Goal: Task Accomplishment & Management: Use online tool/utility

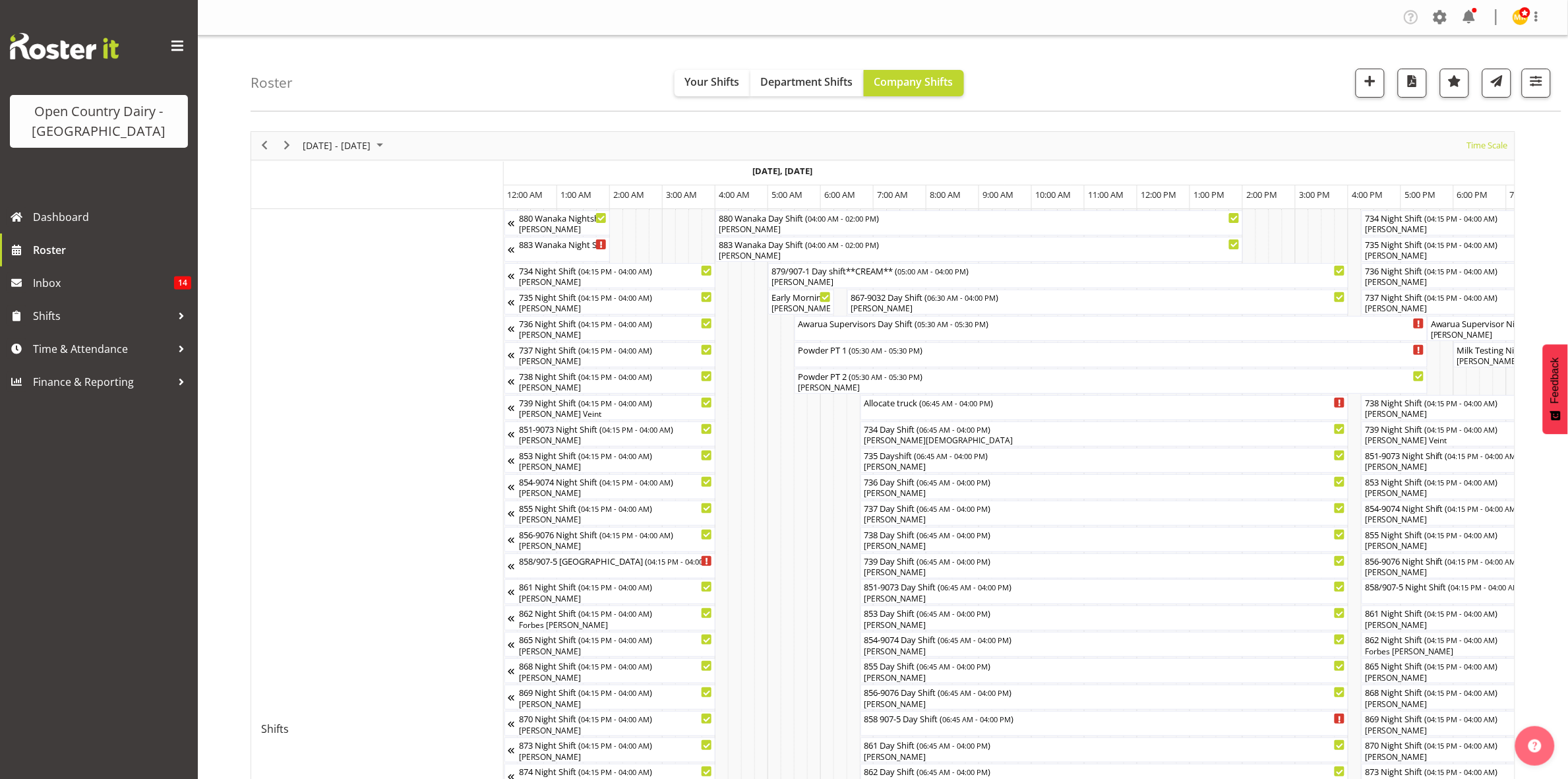
scroll to position [0, 245]
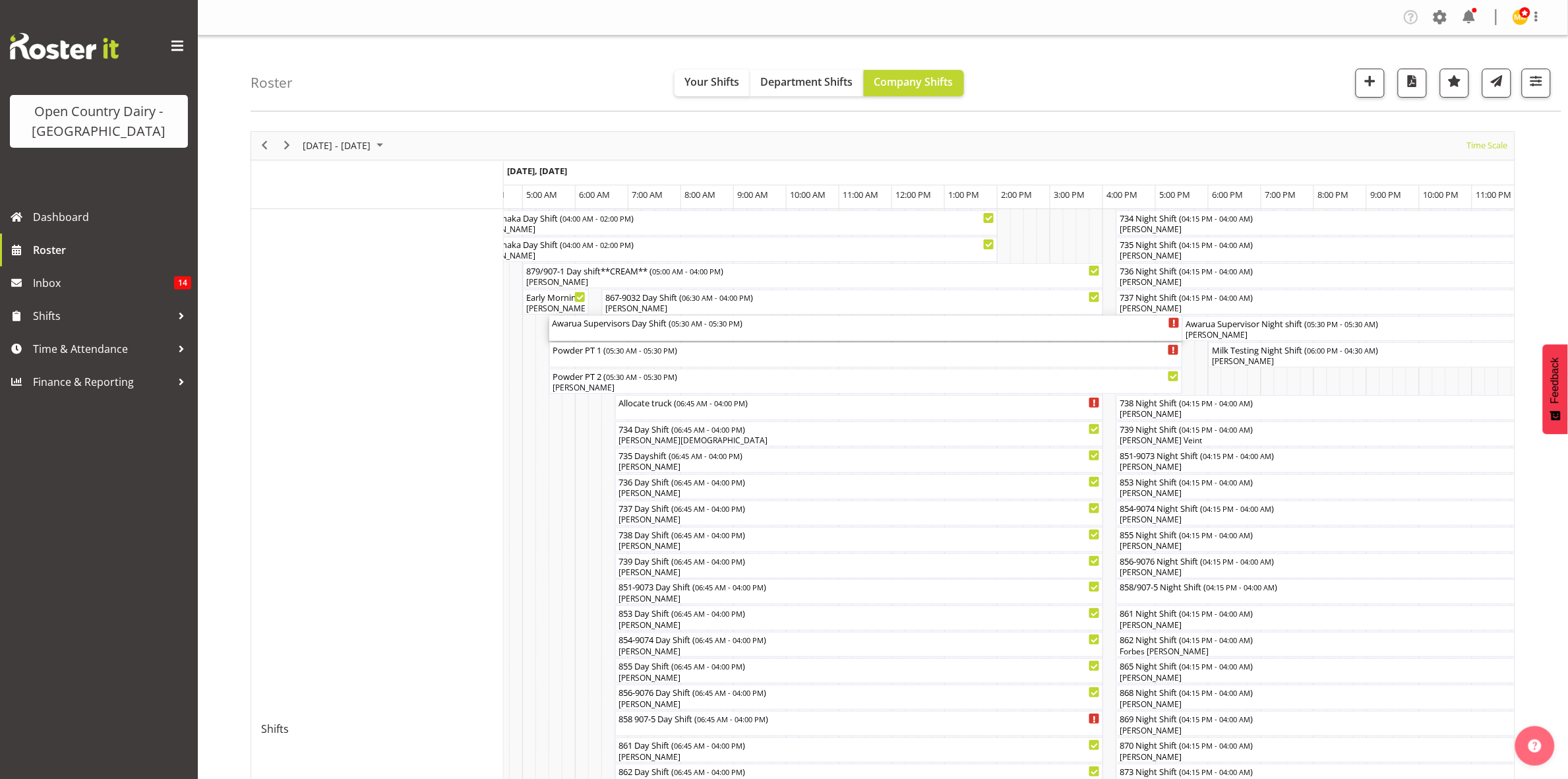
click at [749, 325] on div "Awarua Supervisors Day Shift ( 05:30 AM - 05:30 PM )" at bounding box center [866, 322] width 628 height 13
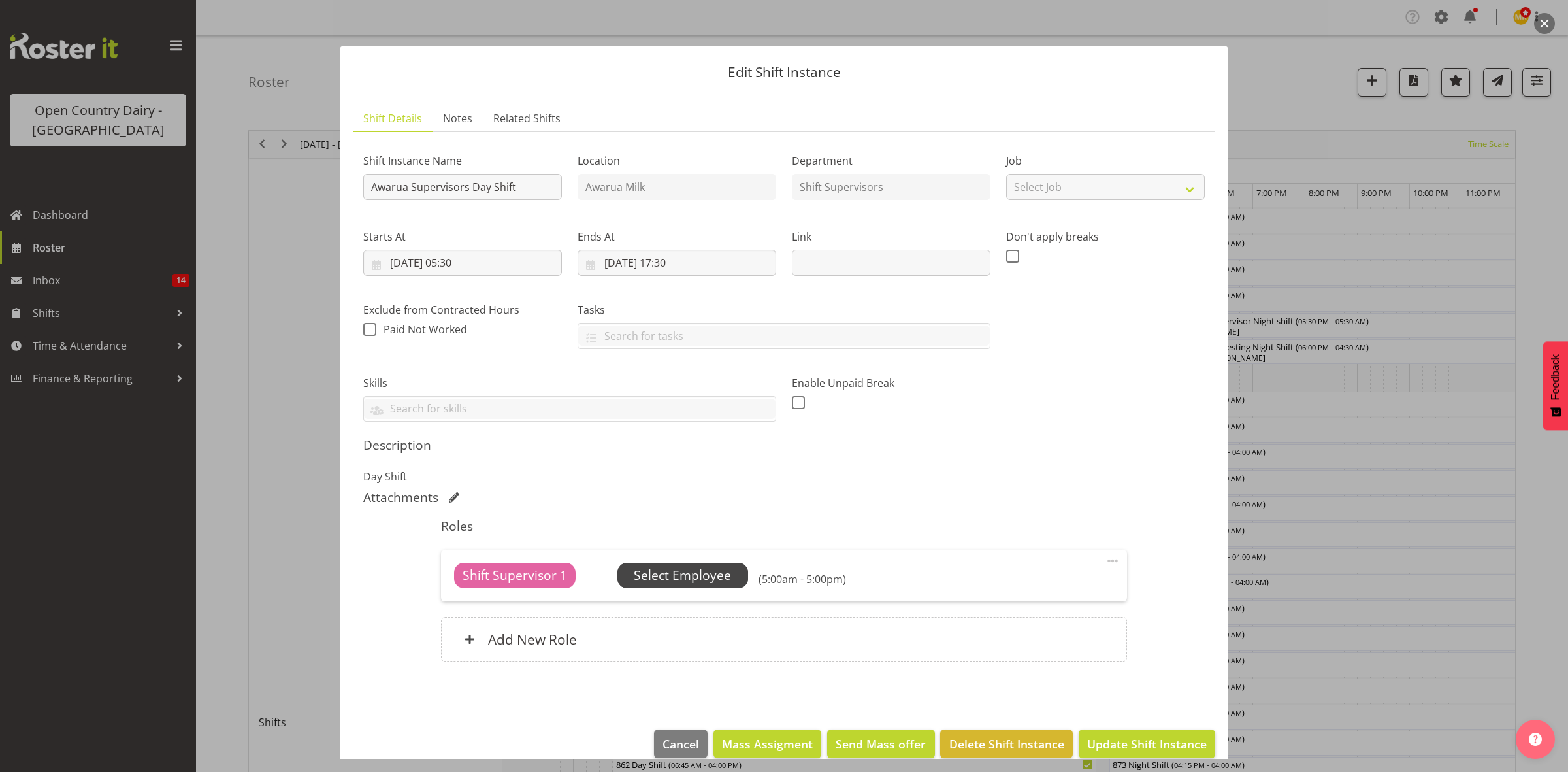
click at [688, 568] on span "Select Employee" at bounding box center [682, 575] width 97 height 19
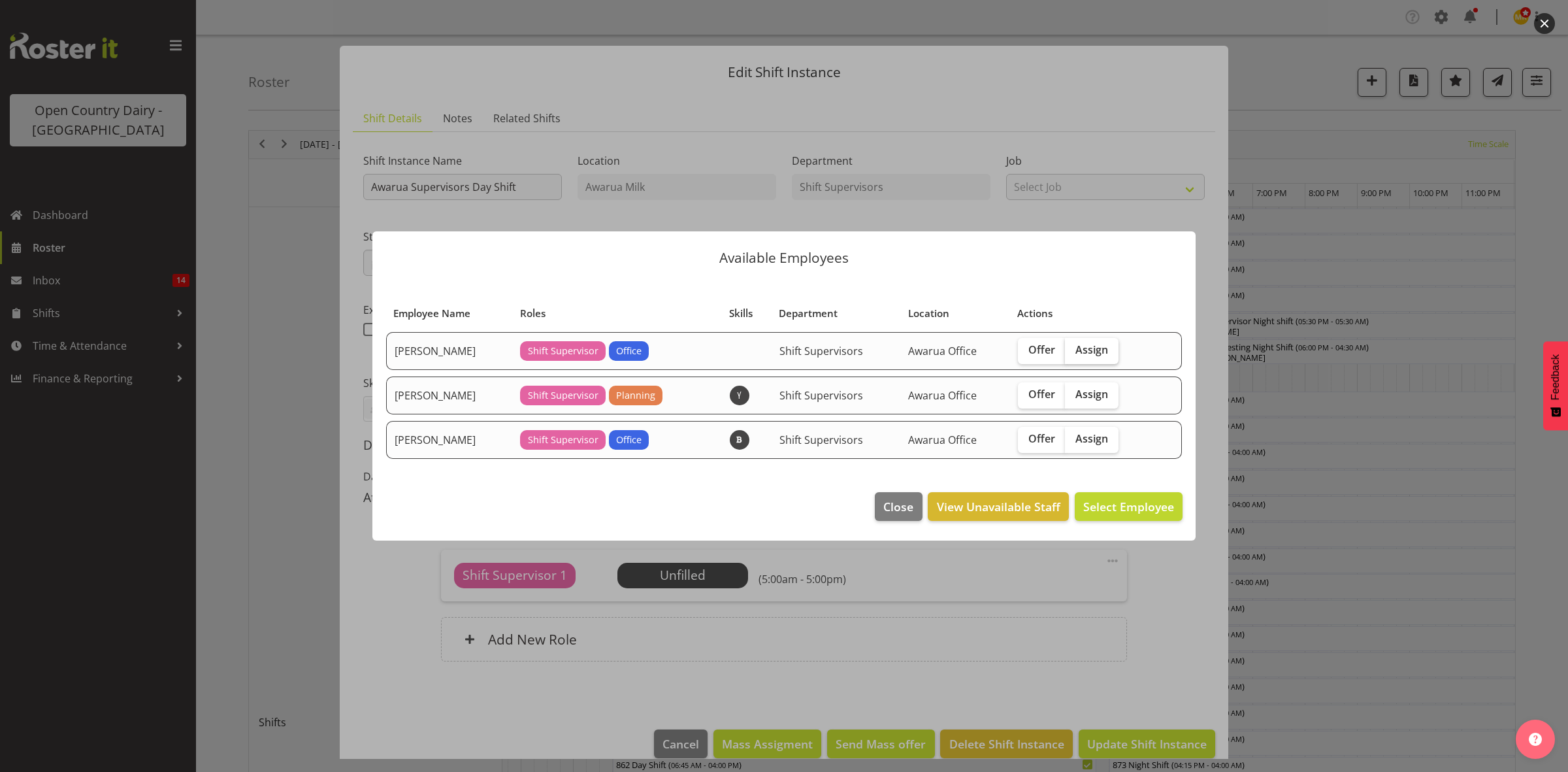
click at [1086, 345] on span "Assign" at bounding box center [1091, 350] width 32 height 13
click at [1073, 345] on input "Assign" at bounding box center [1069, 350] width 8 height 8
checkbox input "true"
click at [1121, 514] on span "Assign [PERSON_NAME]" at bounding box center [1108, 506] width 132 height 16
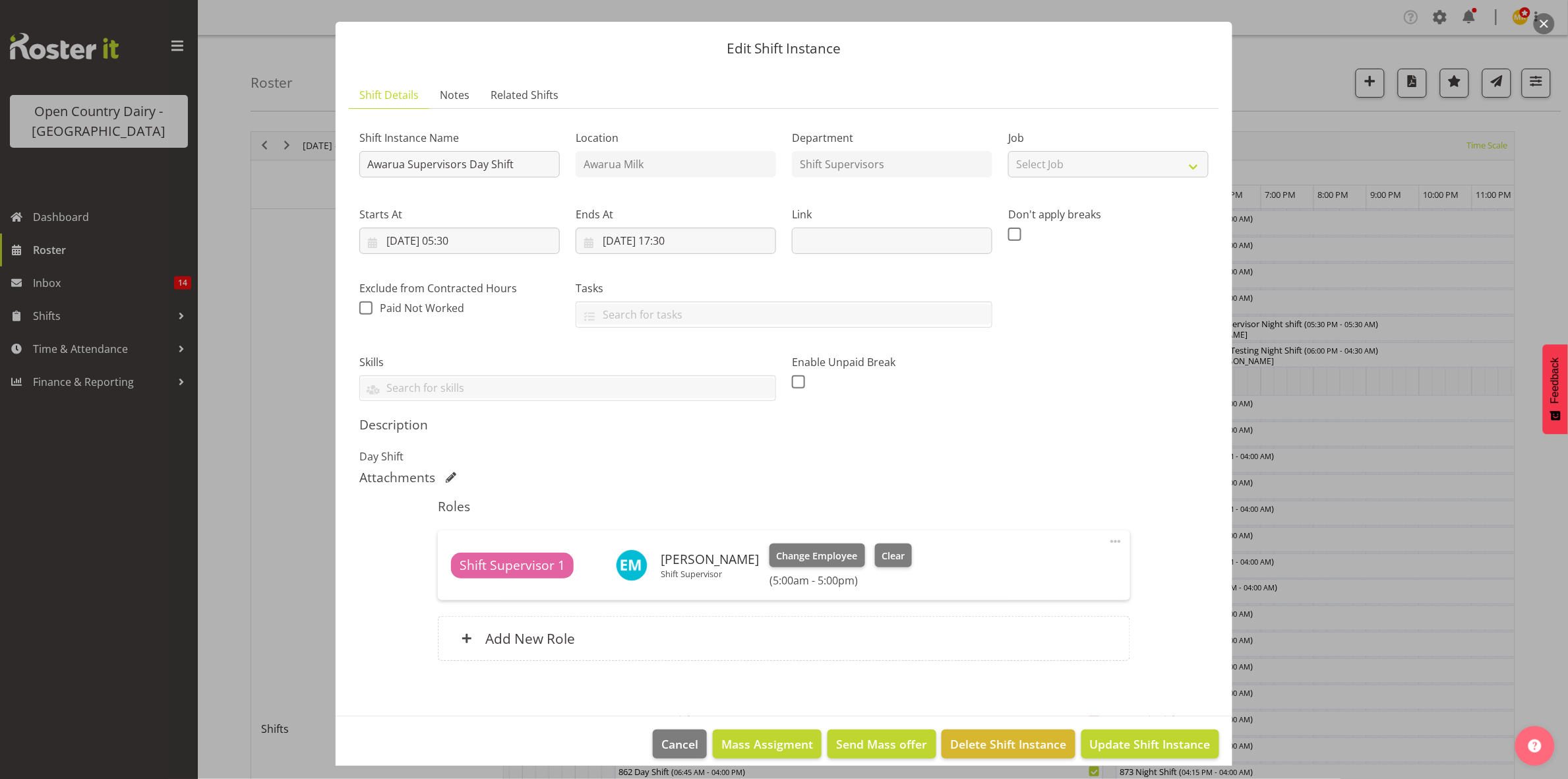
scroll to position [37, 0]
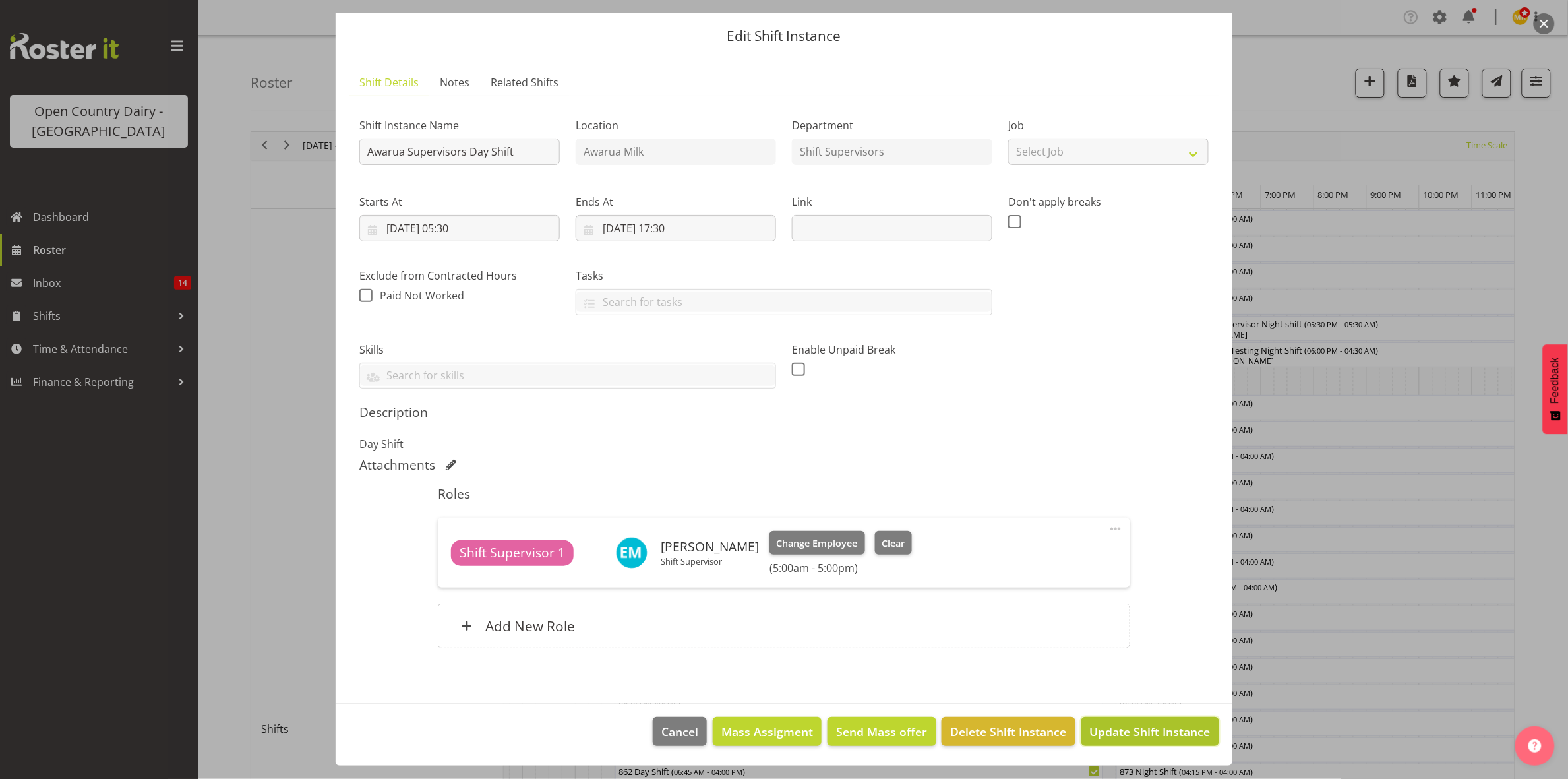
click at [1125, 726] on span "Update Shift Instance" at bounding box center [1151, 731] width 121 height 17
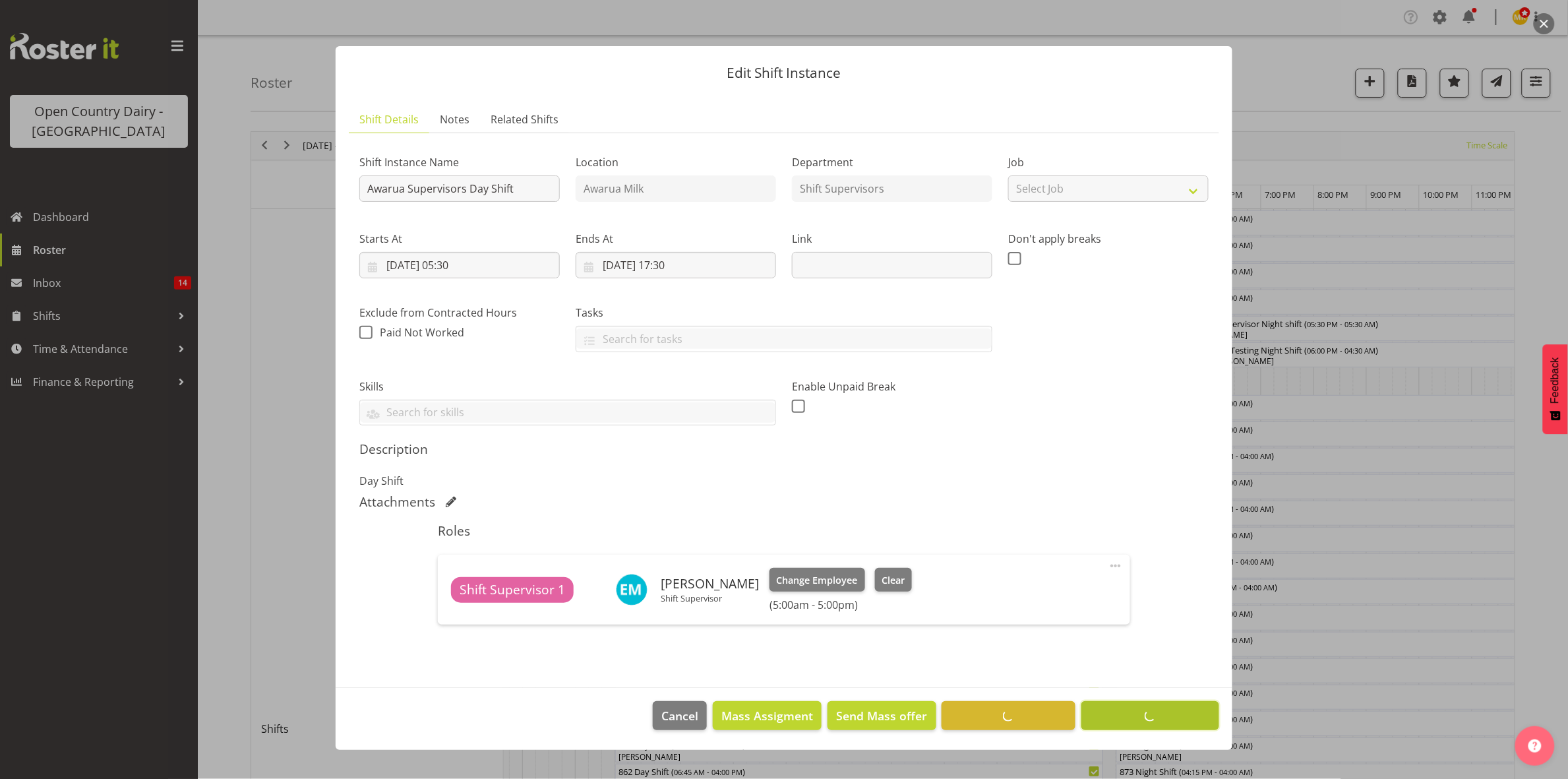
scroll to position [0, 0]
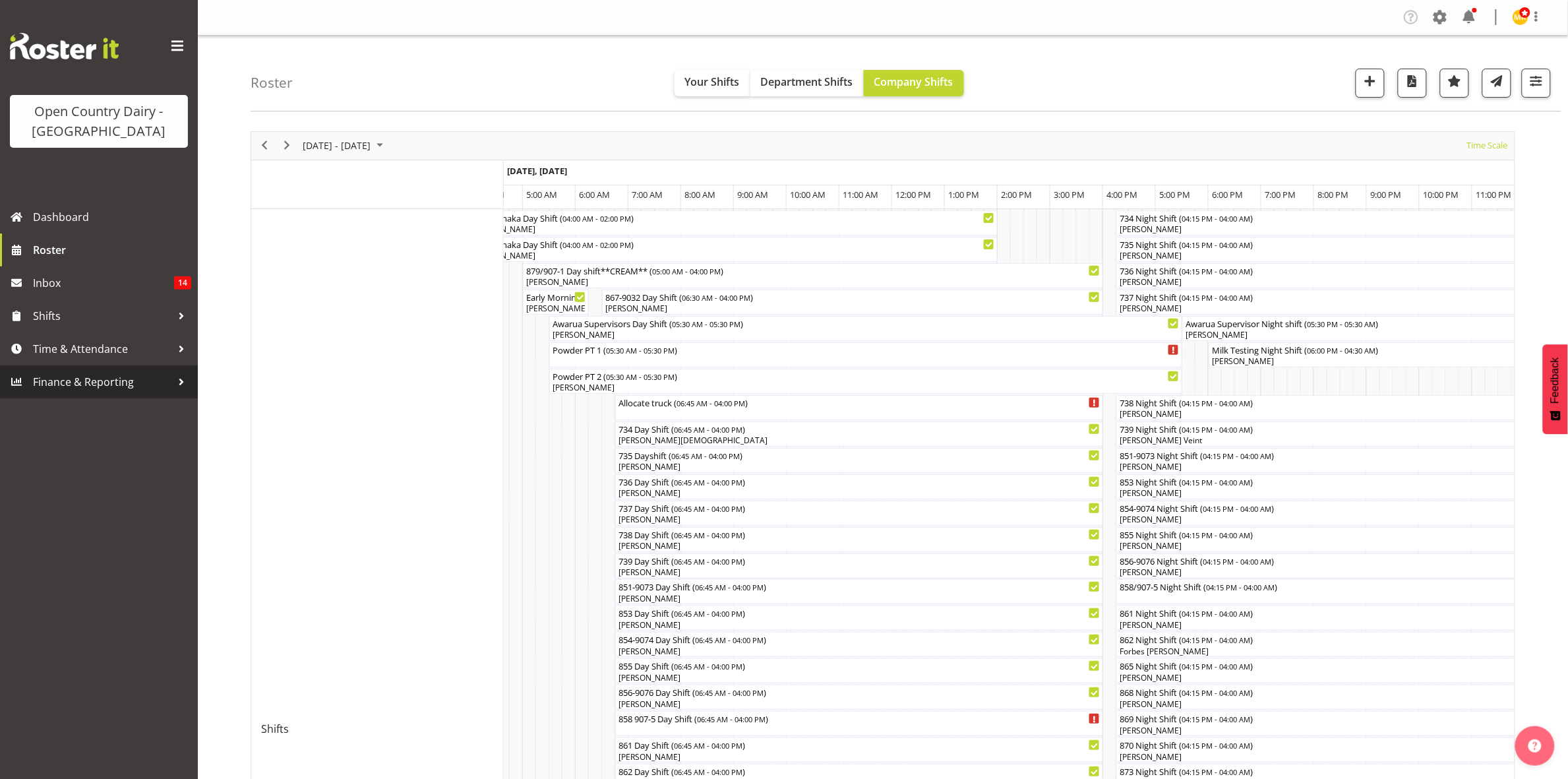
click at [111, 365] on link "Finance & Reporting" at bounding box center [99, 381] width 198 height 33
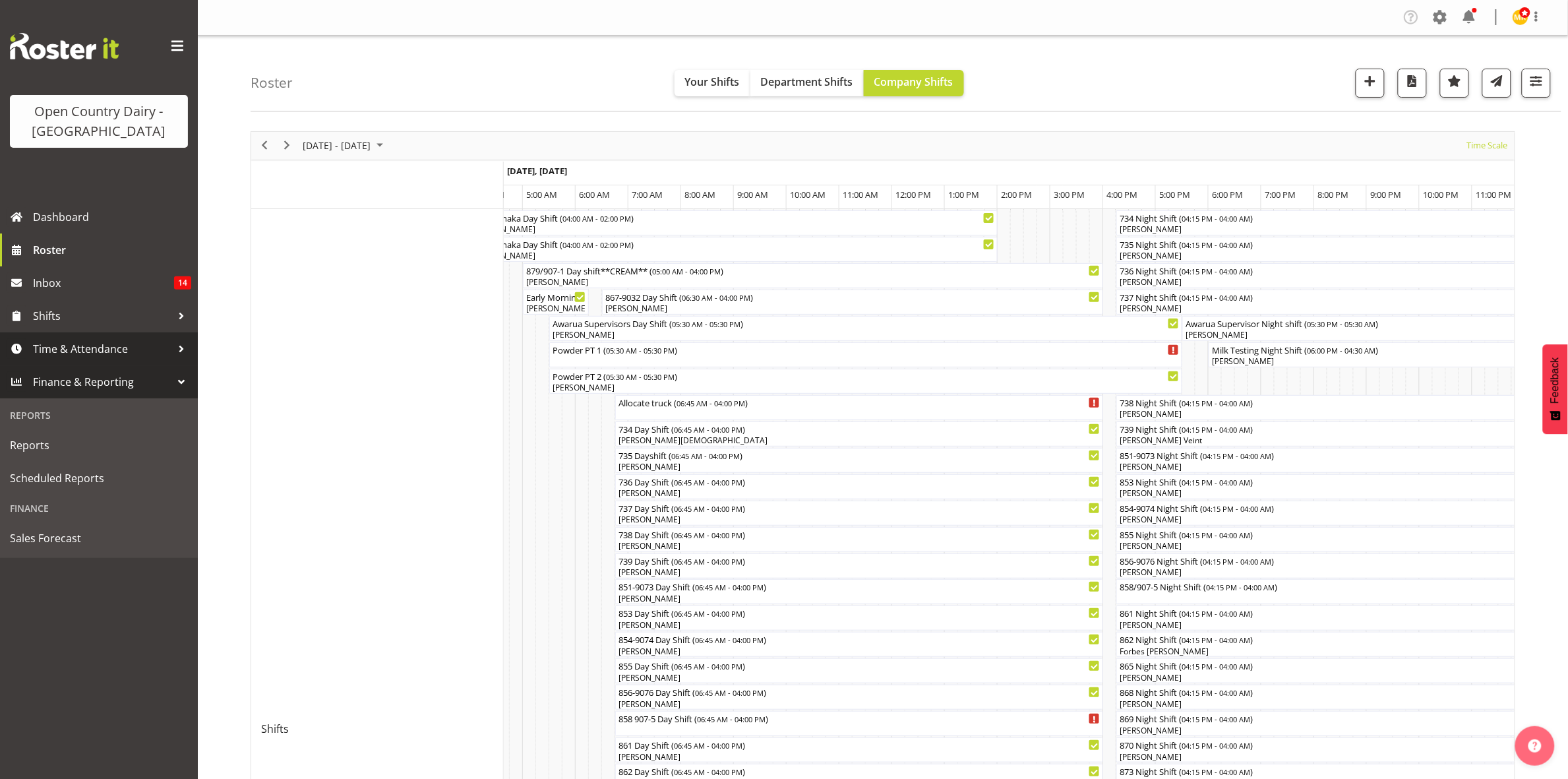
click at [110, 353] on span "Time & Attendance" at bounding box center [101, 349] width 138 height 19
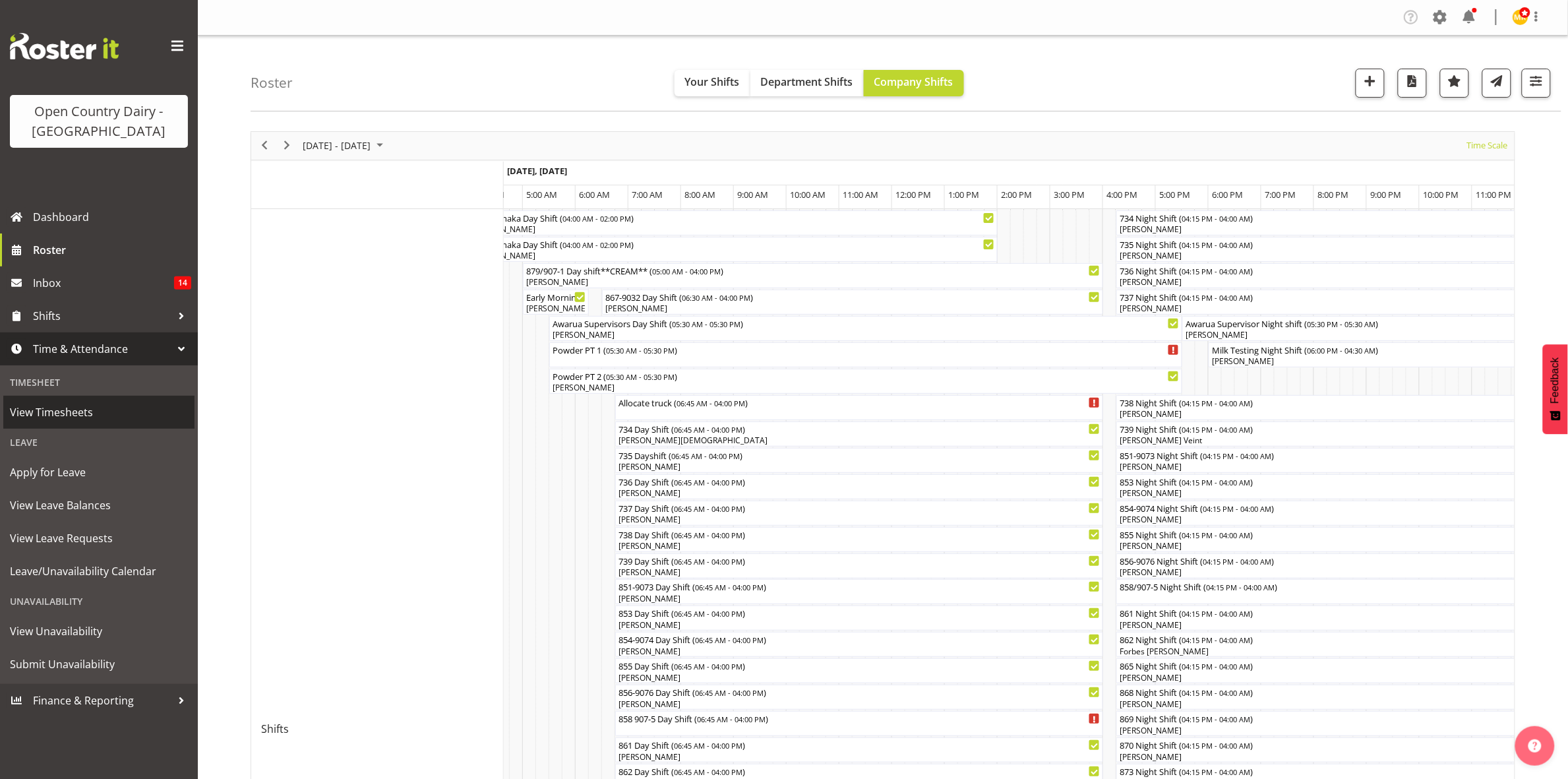
click at [97, 416] on span "View Timesheets" at bounding box center [99, 412] width 178 height 19
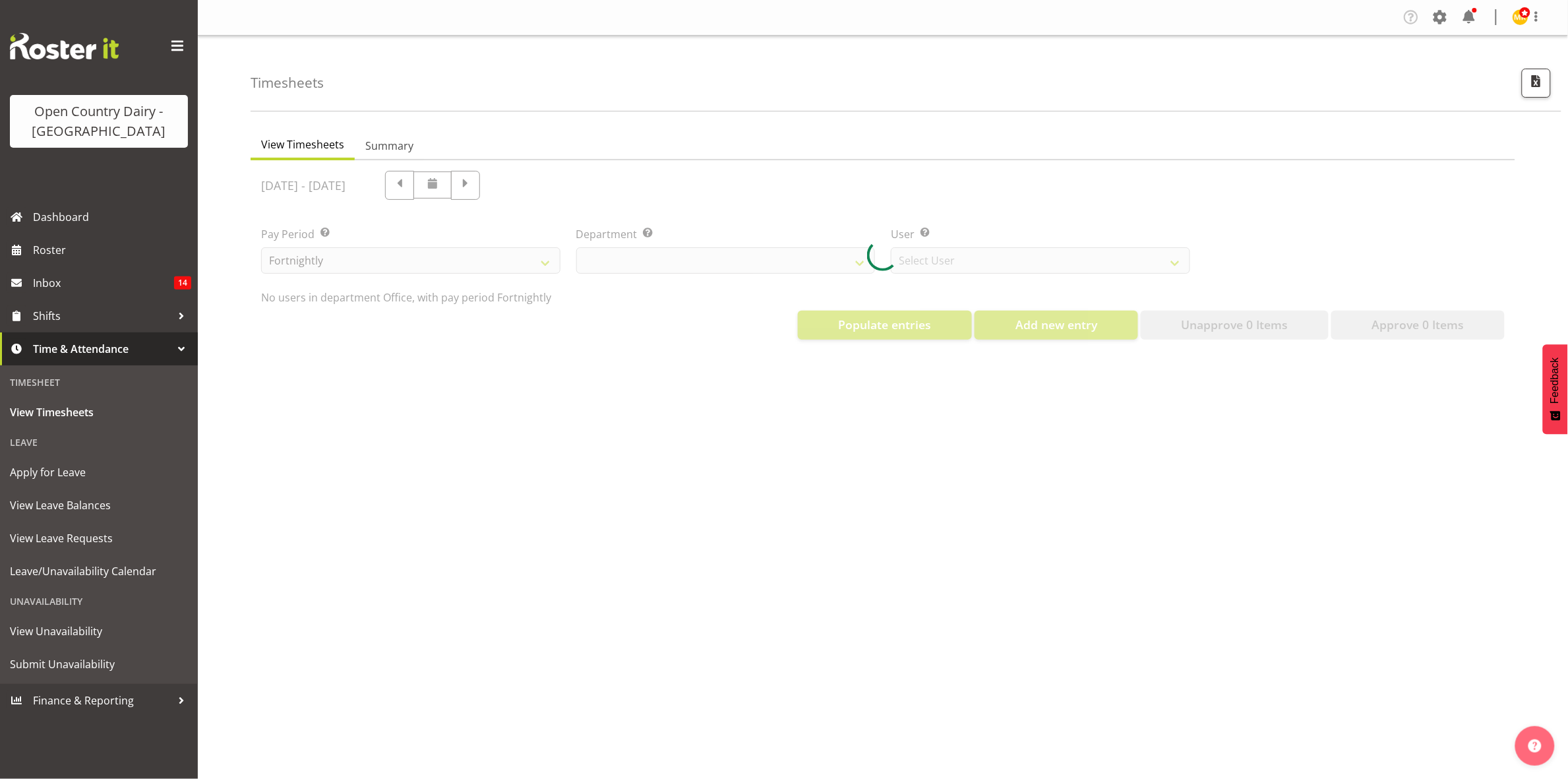
select select "699"
select select "8449"
